Goal: Communication & Community: Answer question/provide support

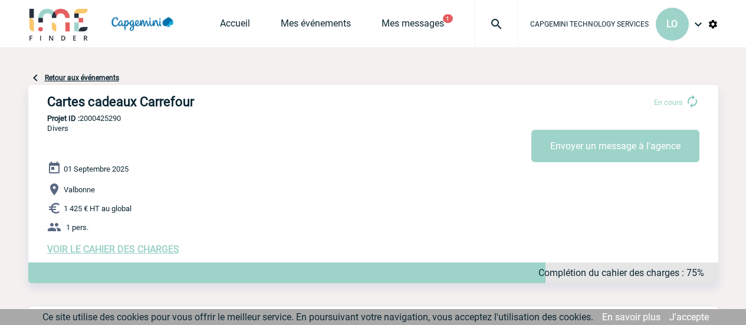
scroll to position [59, 0]
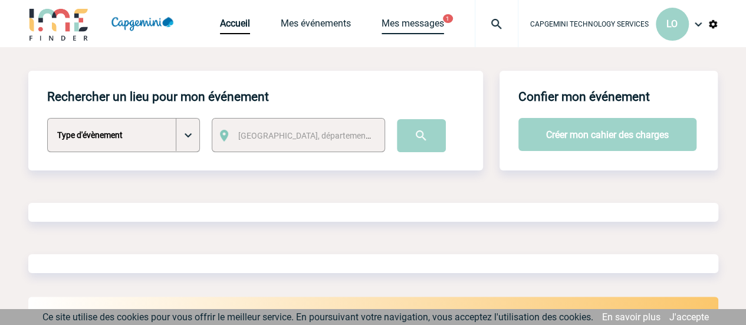
click at [422, 28] on link "Mes messages" at bounding box center [413, 26] width 63 height 17
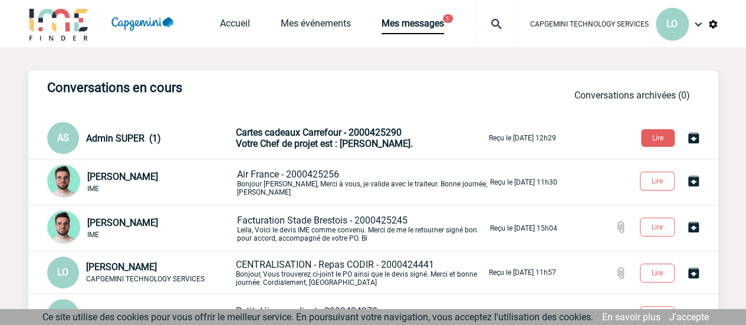
click at [322, 142] on span "Votre Chef de projet est : [PERSON_NAME]." at bounding box center [324, 143] width 177 height 11
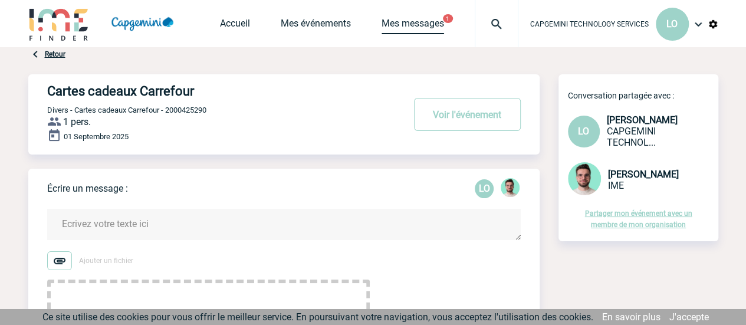
click at [422, 17] on div "Accueil Mes événements Mes messages 1 Projet, client Projet, client" at bounding box center [369, 23] width 299 height 47
click at [420, 27] on link "Mes messages" at bounding box center [413, 26] width 63 height 17
